Goal: Information Seeking & Learning: Check status

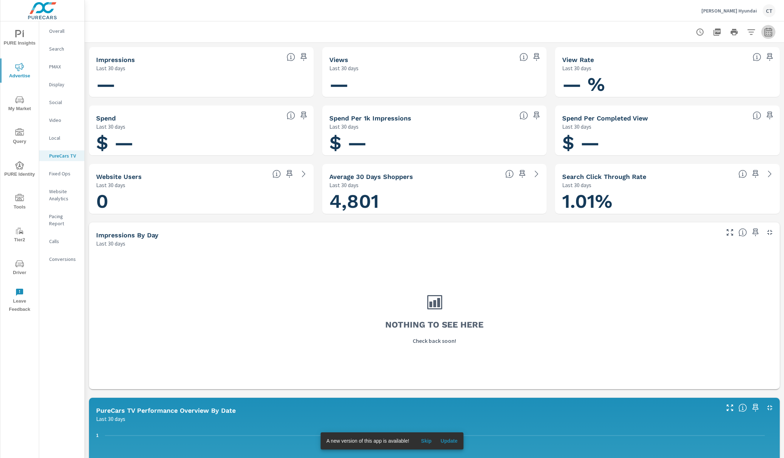
click at [764, 34] on icon "button" at bounding box center [768, 32] width 9 height 9
click at [726, 67] on select "Custom [DATE] Last week Last 7 days Last 14 days Last 30 days Last 45 days Last…" at bounding box center [703, 62] width 71 height 14
select select "Last month"
click at [693, 104] on span "Apply" at bounding box center [687, 101] width 29 height 7
drag, startPoint x: 604, startPoint y: 33, endPoint x: 600, endPoint y: 34, distance: 4.1
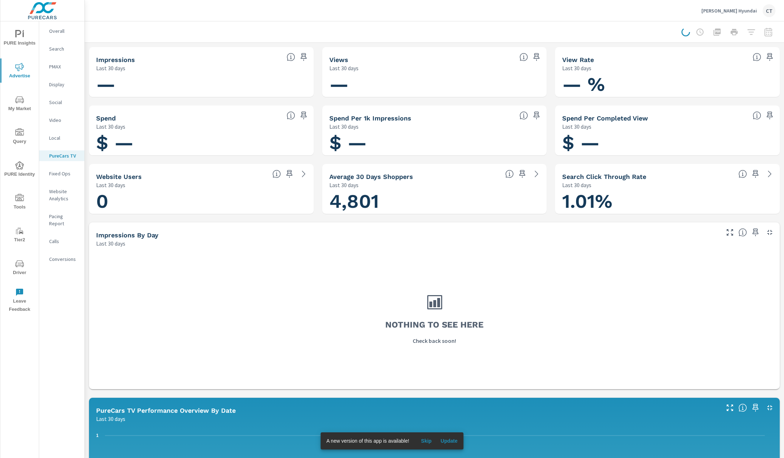
click at [605, 32] on div at bounding box center [434, 31] width 683 height 21
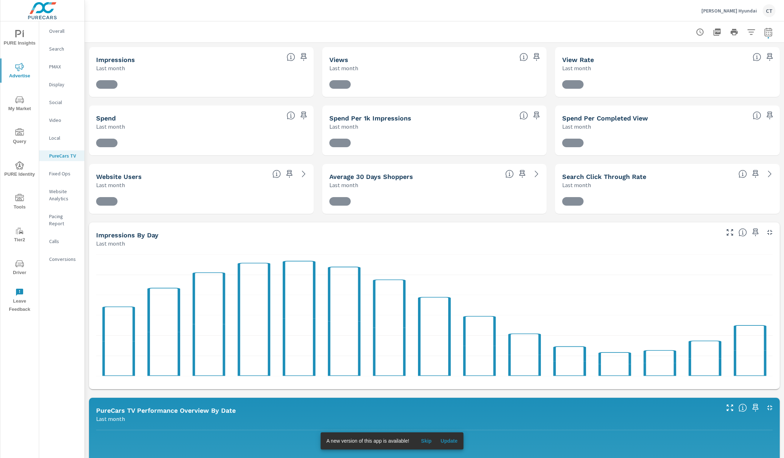
click at [39, 107] on div "PURE Insights Advertise My Market Query PURE Identity Tools Tier2 Driver Leave …" at bounding box center [42, 239] width 84 height 436
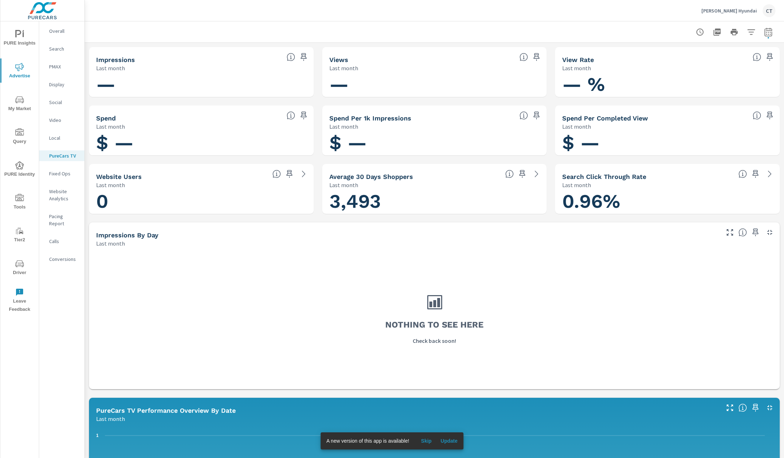
click at [57, 100] on p "Social" at bounding box center [64, 102] width 30 height 7
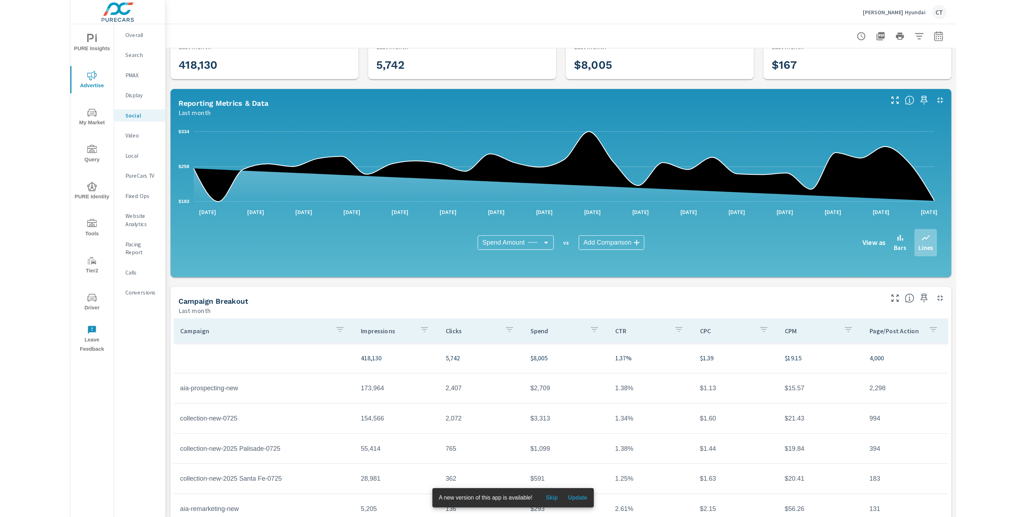
scroll to position [52, 0]
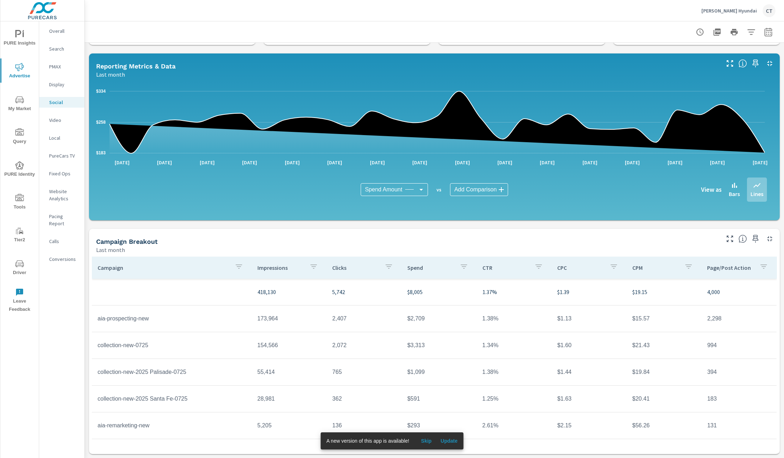
click at [672, 239] on div "Campaign Breakout" at bounding box center [407, 241] width 623 height 8
drag, startPoint x: 719, startPoint y: 295, endPoint x: 699, endPoint y: 294, distance: 20.0
click at [702, 294] on td "4,000" at bounding box center [739, 292] width 75 height 20
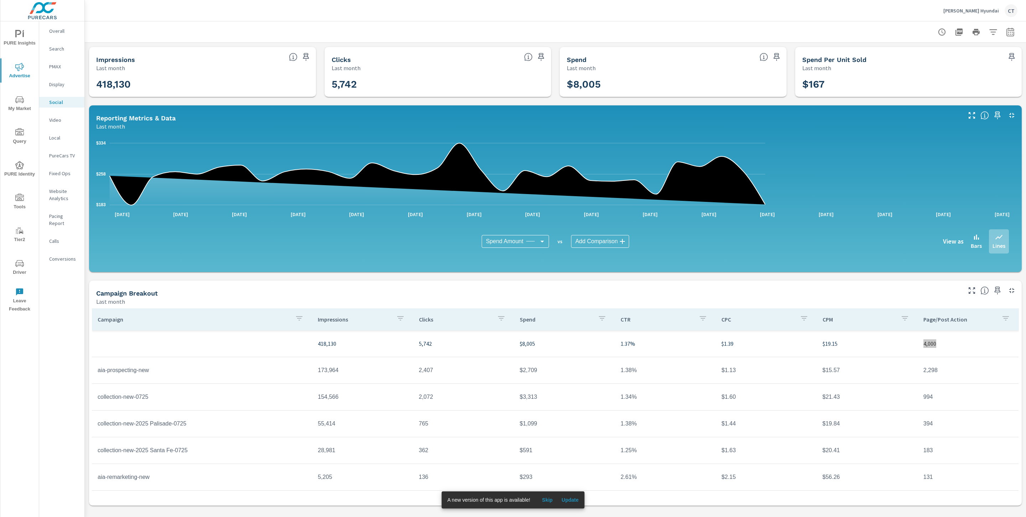
scroll to position [0, 0]
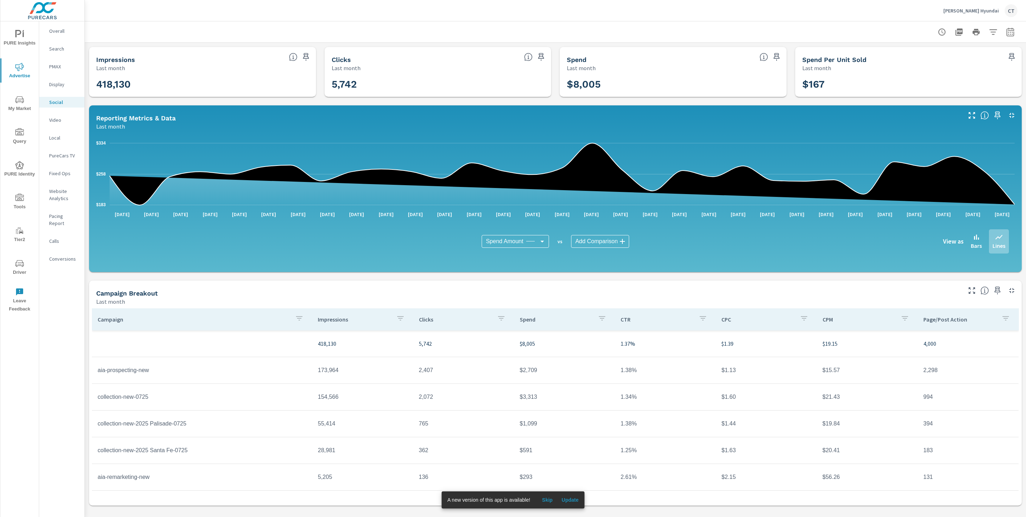
click at [784, 14] on div "[PERSON_NAME] Hyundai CT" at bounding box center [555, 10] width 924 height 21
click at [66, 255] on p "Conversions" at bounding box center [64, 258] width 30 height 7
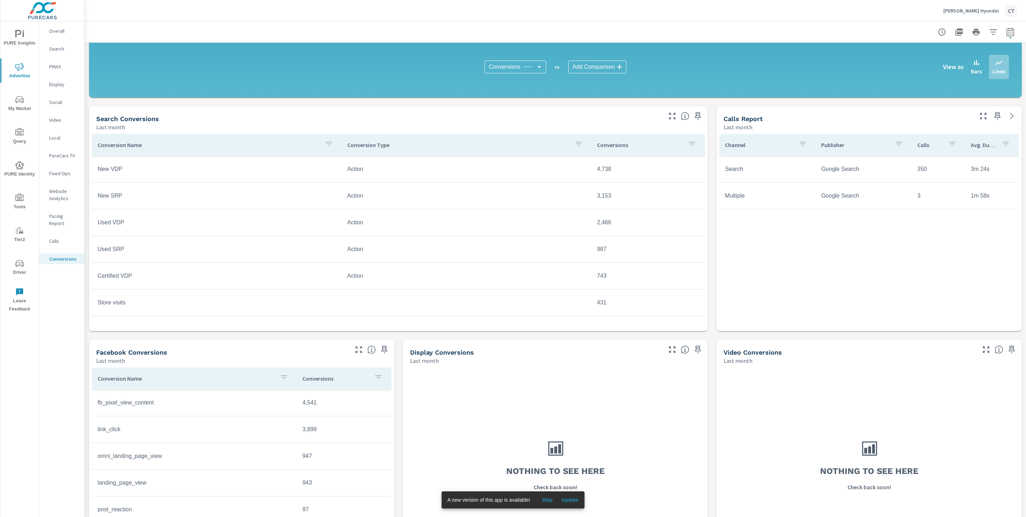
scroll to position [285, 0]
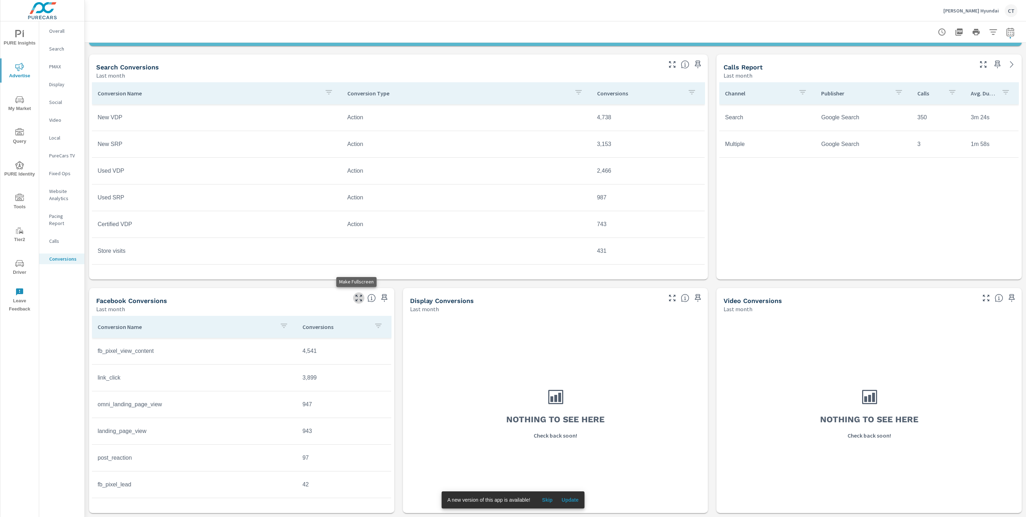
click at [357, 297] on icon "button" at bounding box center [358, 298] width 9 height 9
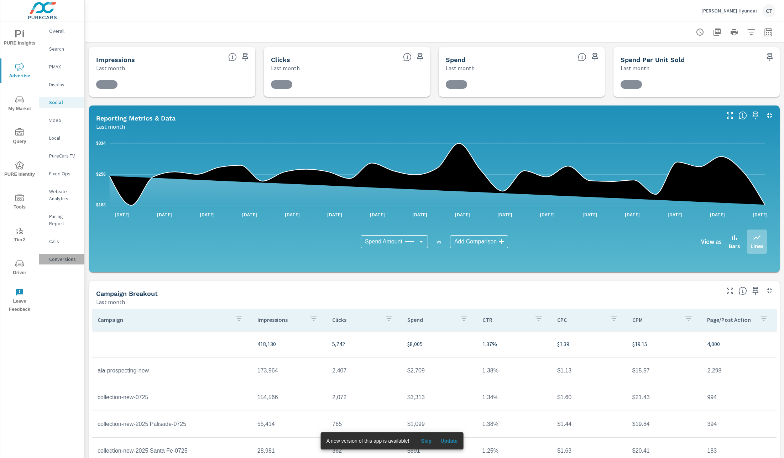
click at [64, 255] on p "Conversions" at bounding box center [64, 258] width 30 height 7
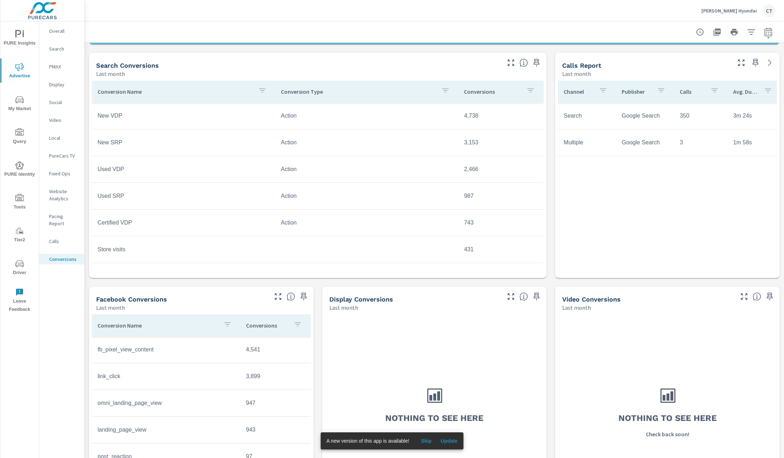
scroll to position [344, 0]
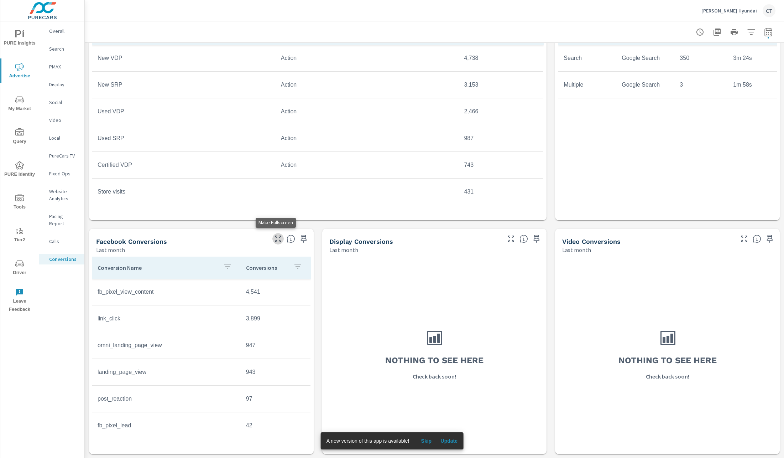
click at [275, 239] on icon "button" at bounding box center [278, 238] width 9 height 9
